Goal: Book appointment/travel/reservation

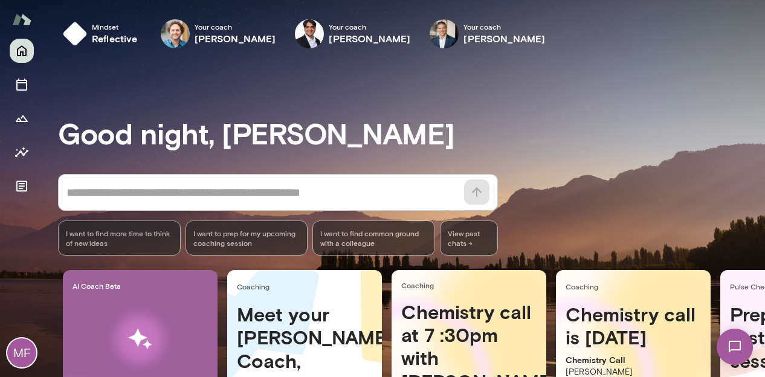
scroll to position [176, 0]
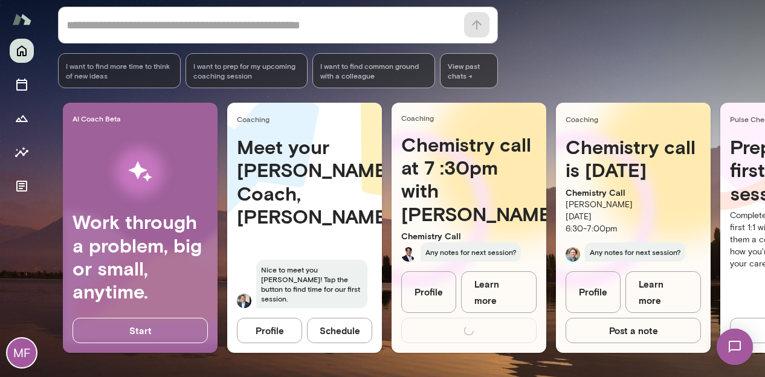
click at [454, 149] on h4 "Chemistry call at 7 :30pm with [PERSON_NAME]" at bounding box center [468, 179] width 135 height 93
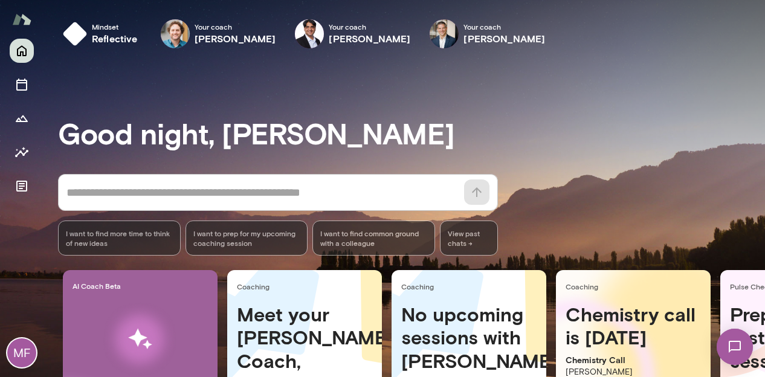
scroll to position [176, 0]
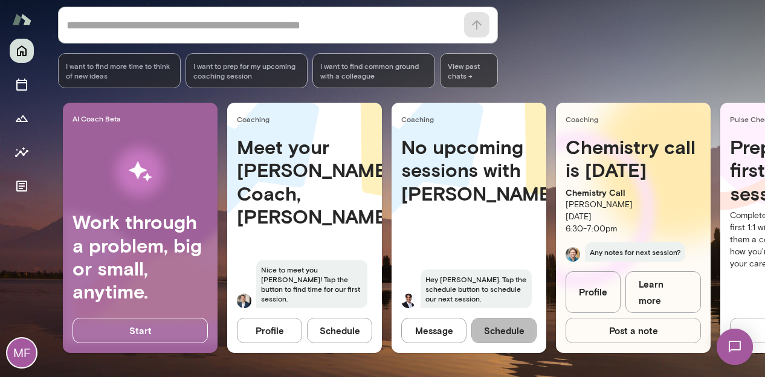
click at [490, 327] on button "Schedule" at bounding box center [503, 330] width 65 height 25
